Goal: Transaction & Acquisition: Purchase product/service

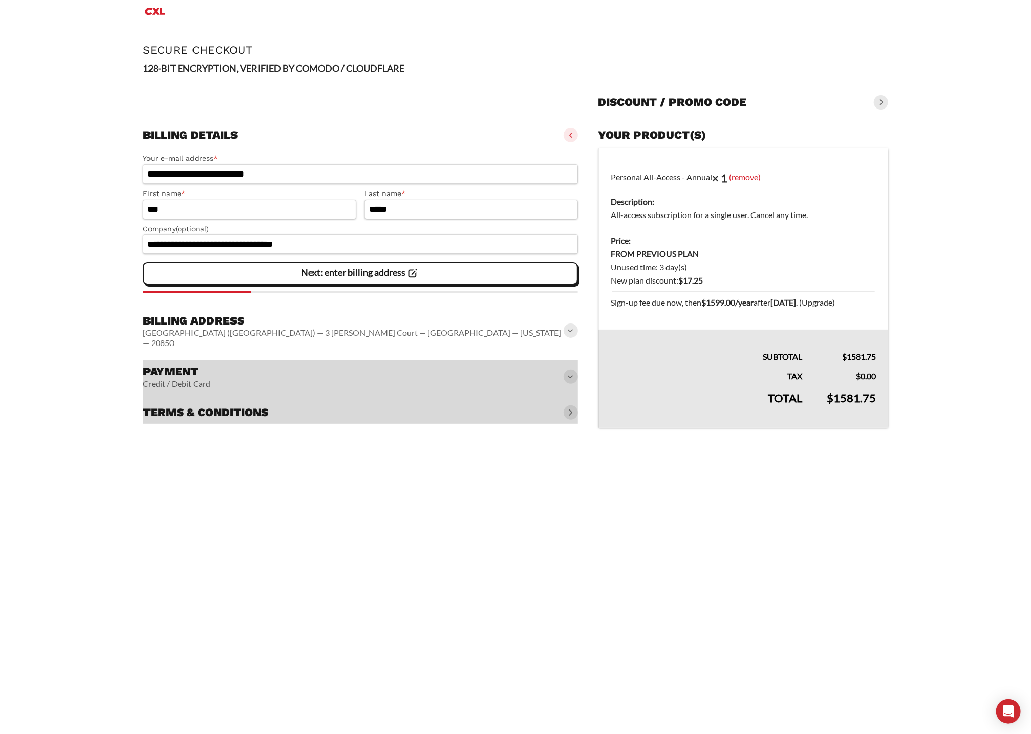
click at [627, 475] on div "**********" at bounding box center [515, 378] width 1031 height 711
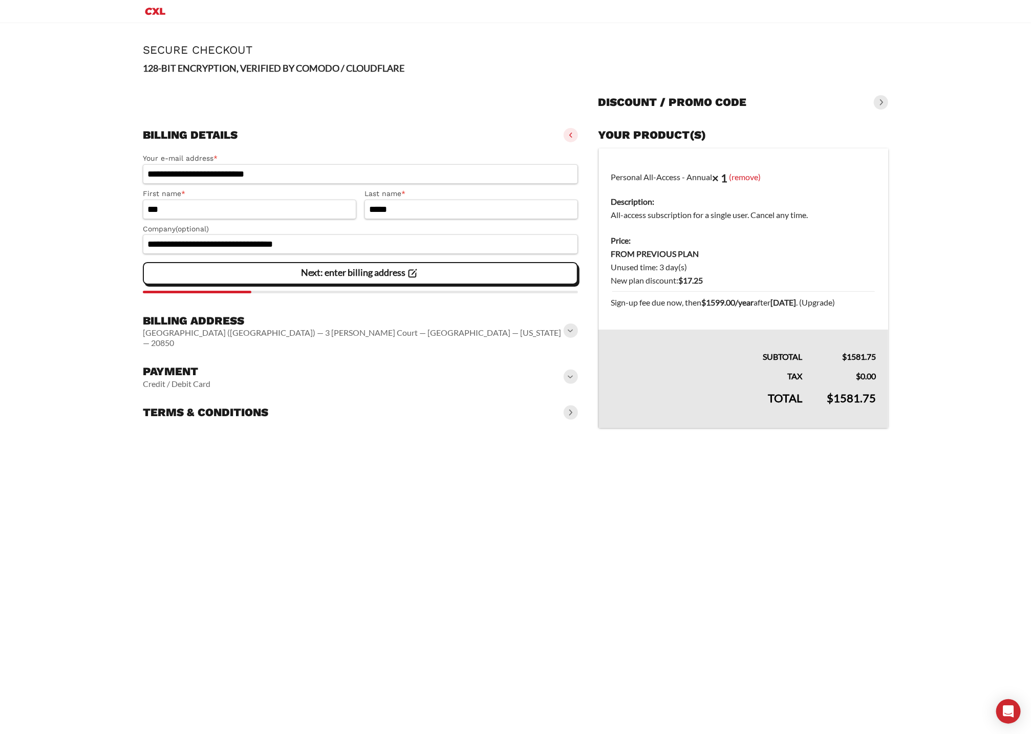
click at [568, 370] on span at bounding box center [571, 377] width 14 height 14
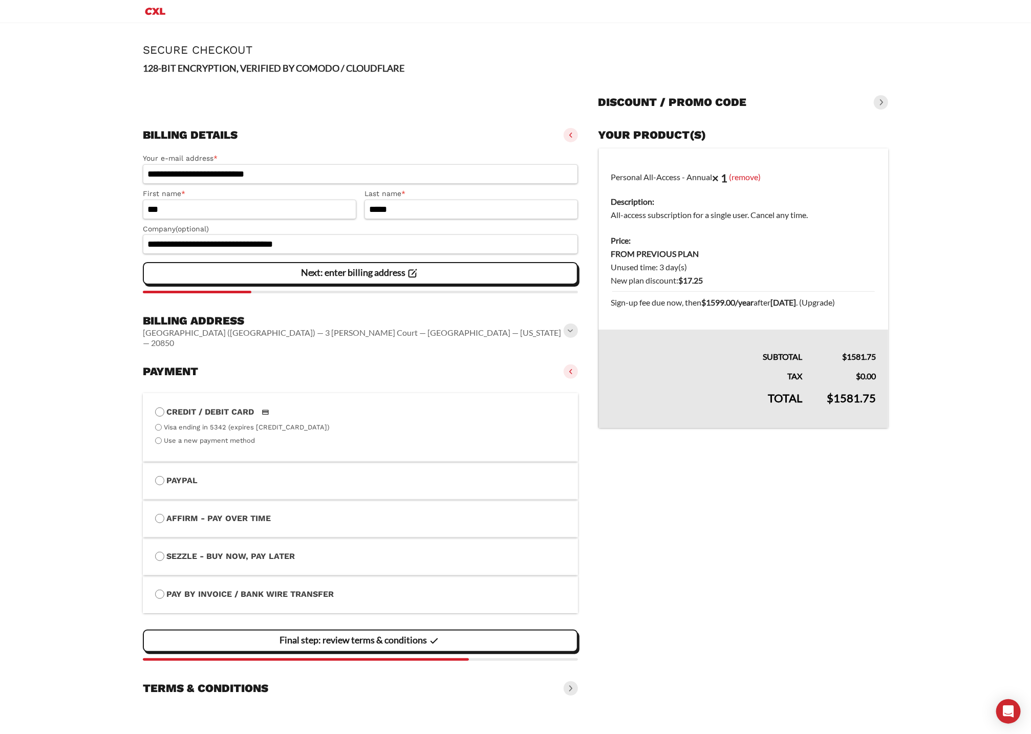
click at [569, 328] on span at bounding box center [571, 331] width 14 height 14
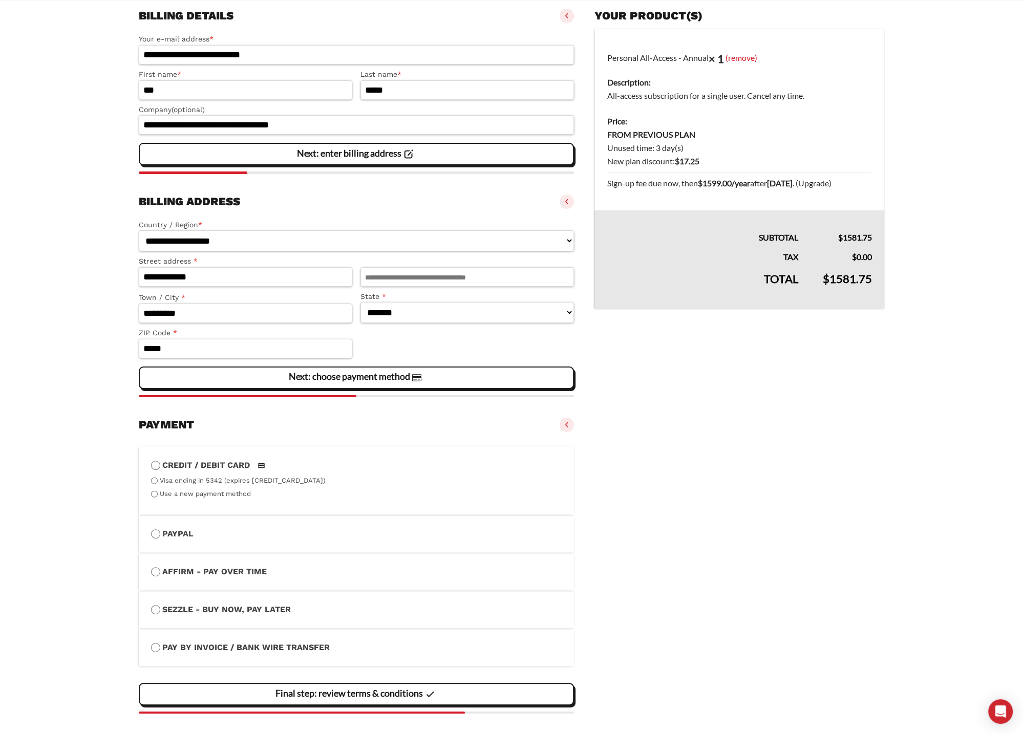
scroll to position [175, 0]
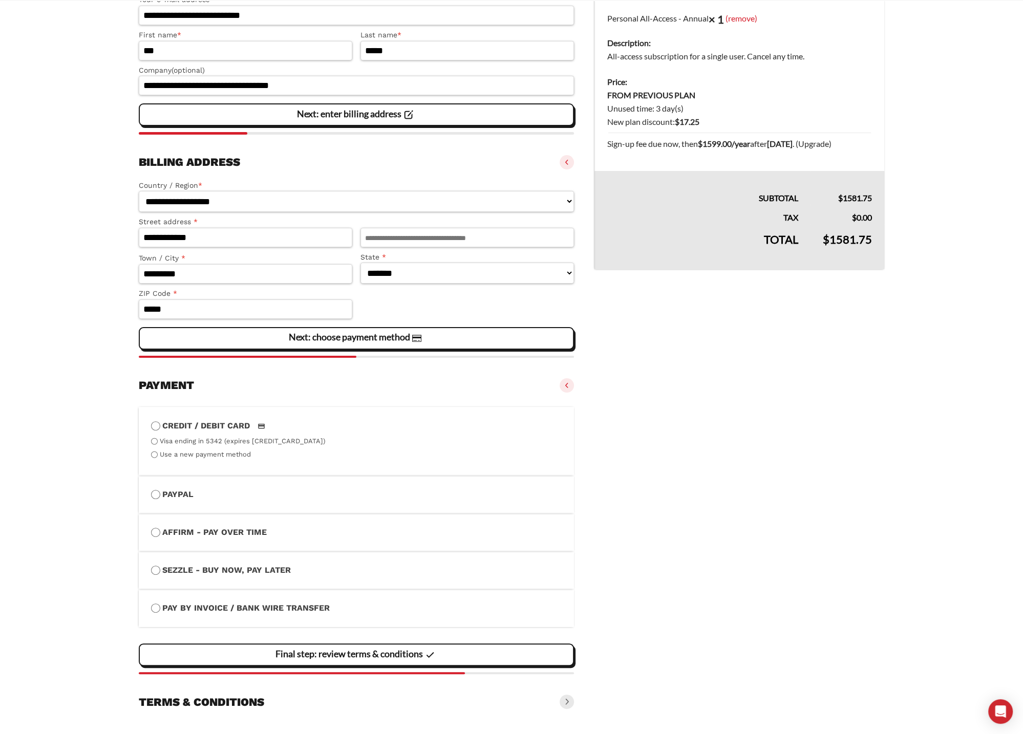
click at [566, 382] on span at bounding box center [567, 385] width 14 height 14
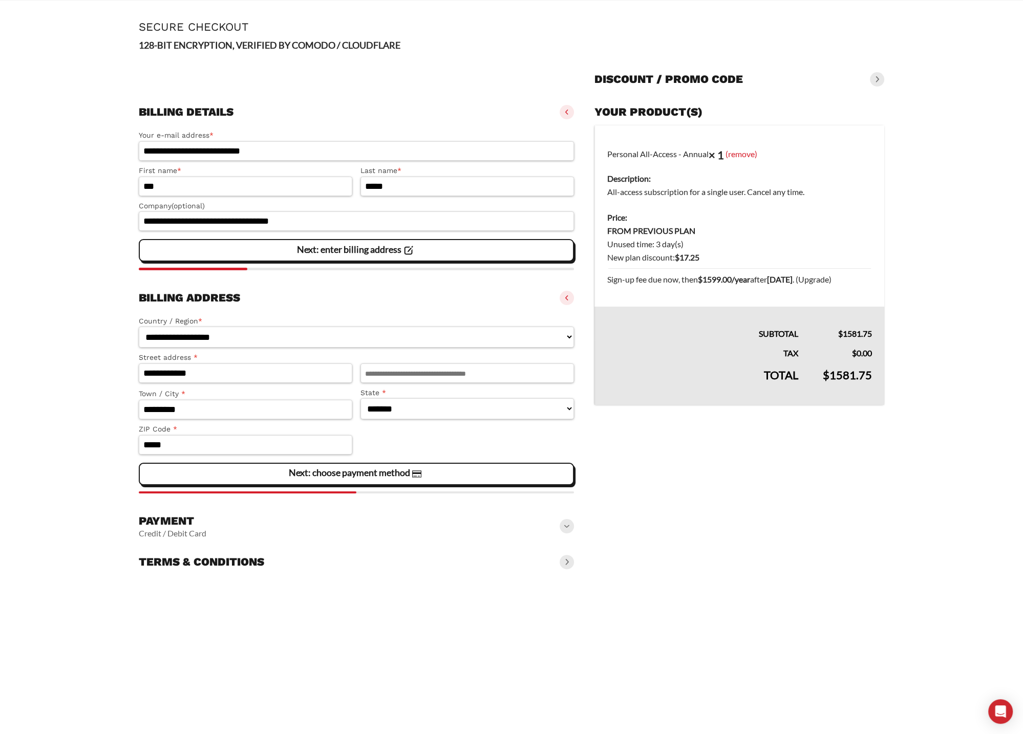
scroll to position [39, 0]
click at [636, 239] on dd "FROM PREVIOUS PLAN Unused time: 3 day(s) New plan discount: $ 17.25 Sign-up fee…" at bounding box center [739, 255] width 265 height 62
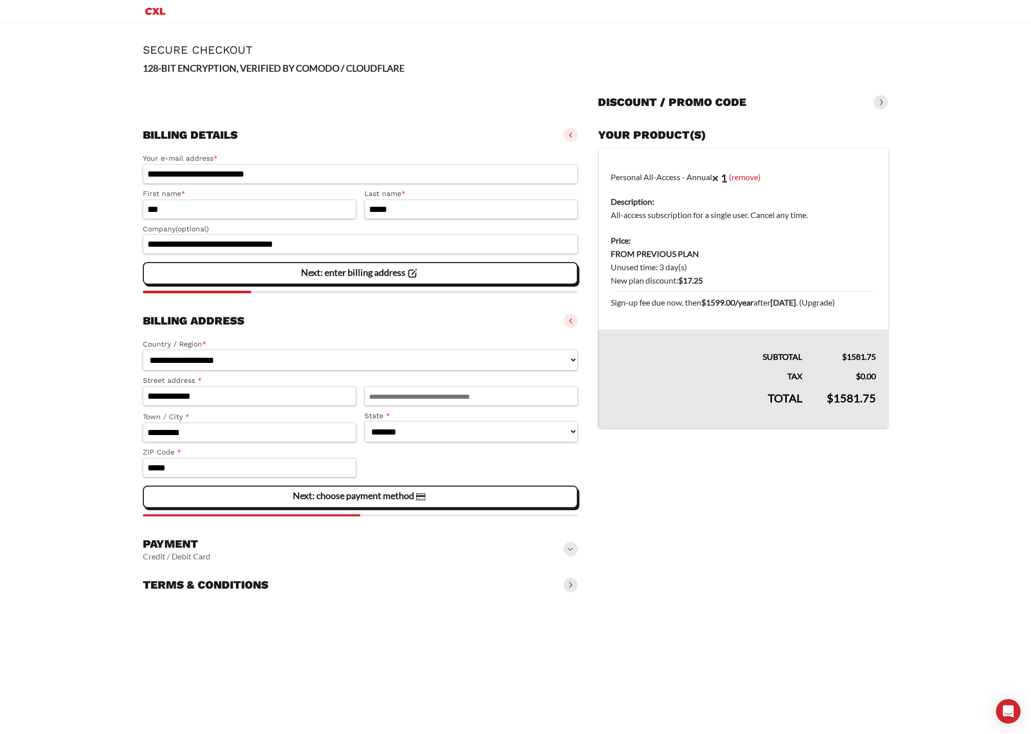
click at [573, 578] on span at bounding box center [571, 585] width 14 height 14
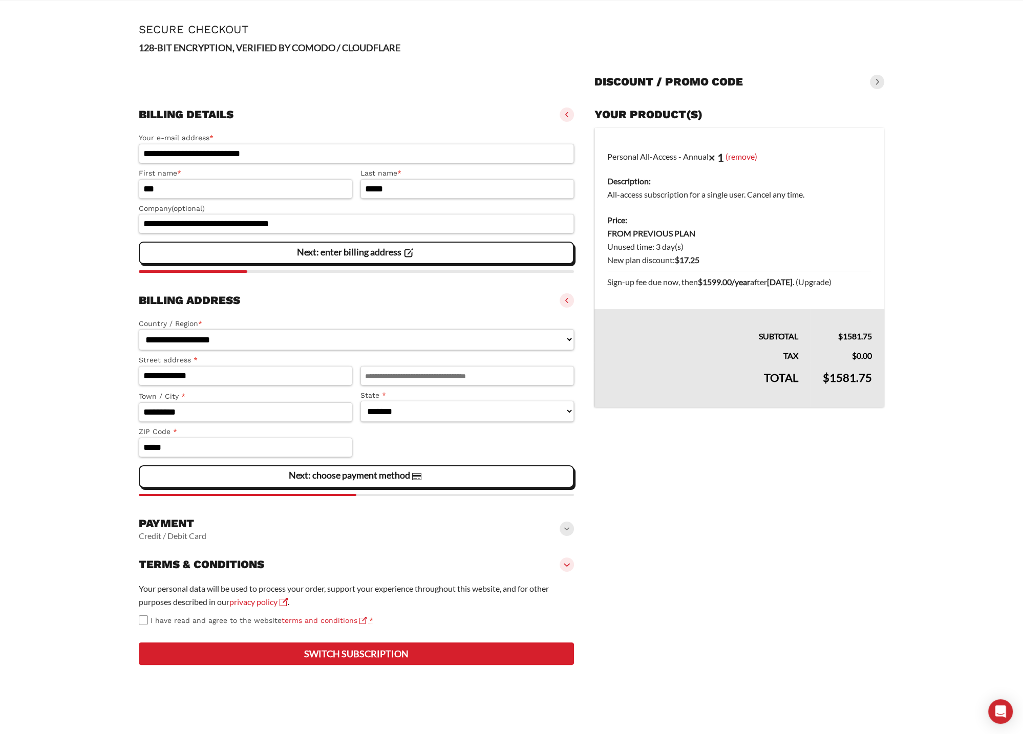
scroll to position [39, 0]
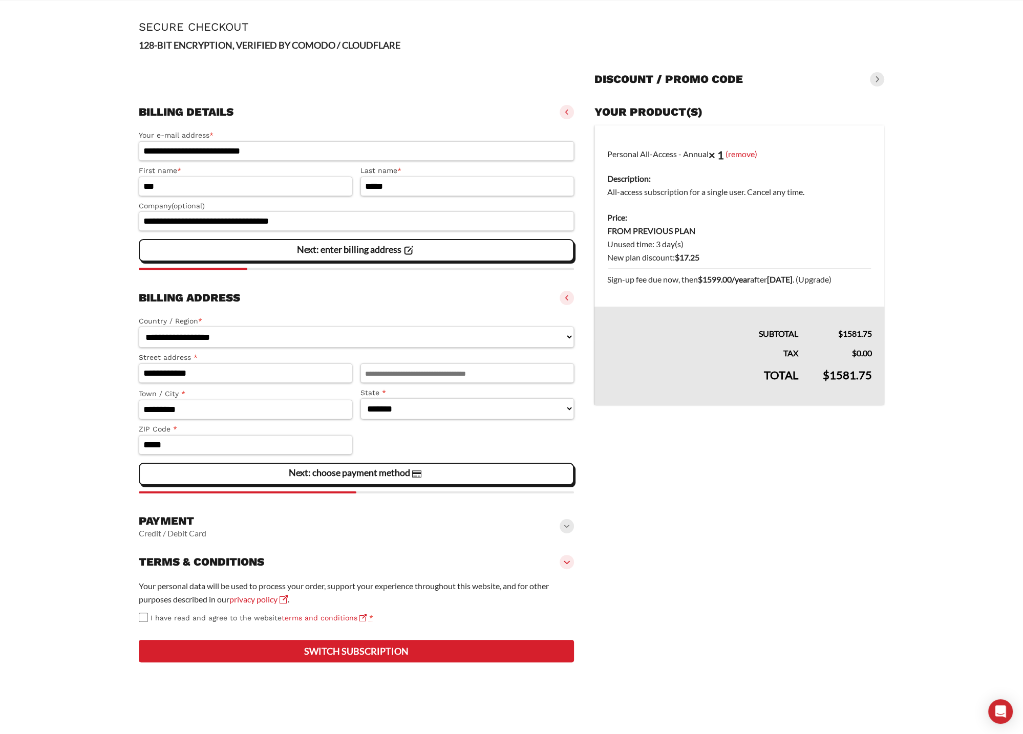
click at [393, 663] on button "Switch subscription" at bounding box center [356, 651] width 435 height 23
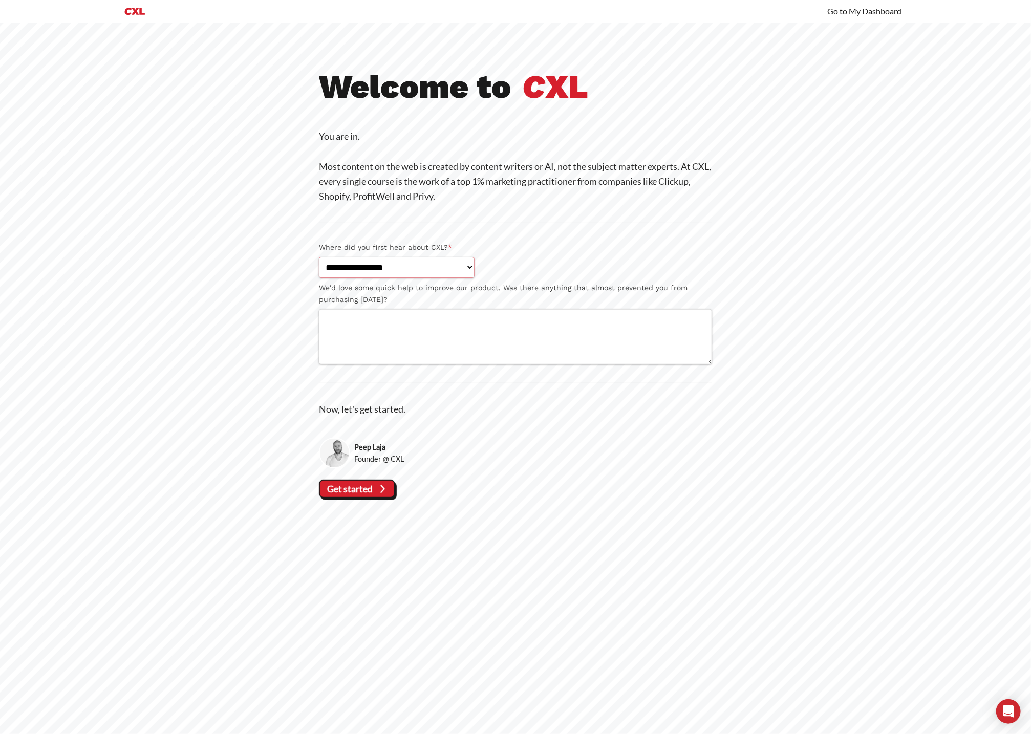
click at [396, 267] on select "**********" at bounding box center [397, 267] width 156 height 21
